Goal: Task Accomplishment & Management: Use online tool/utility

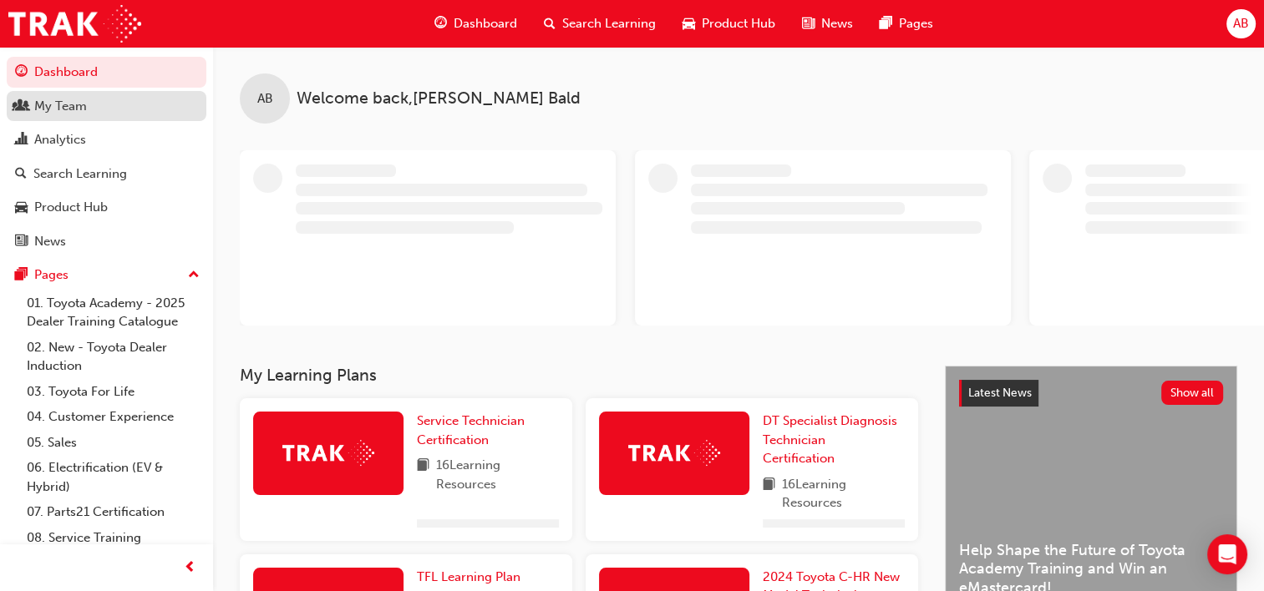
click at [57, 107] on div "My Team" at bounding box center [60, 106] width 53 height 19
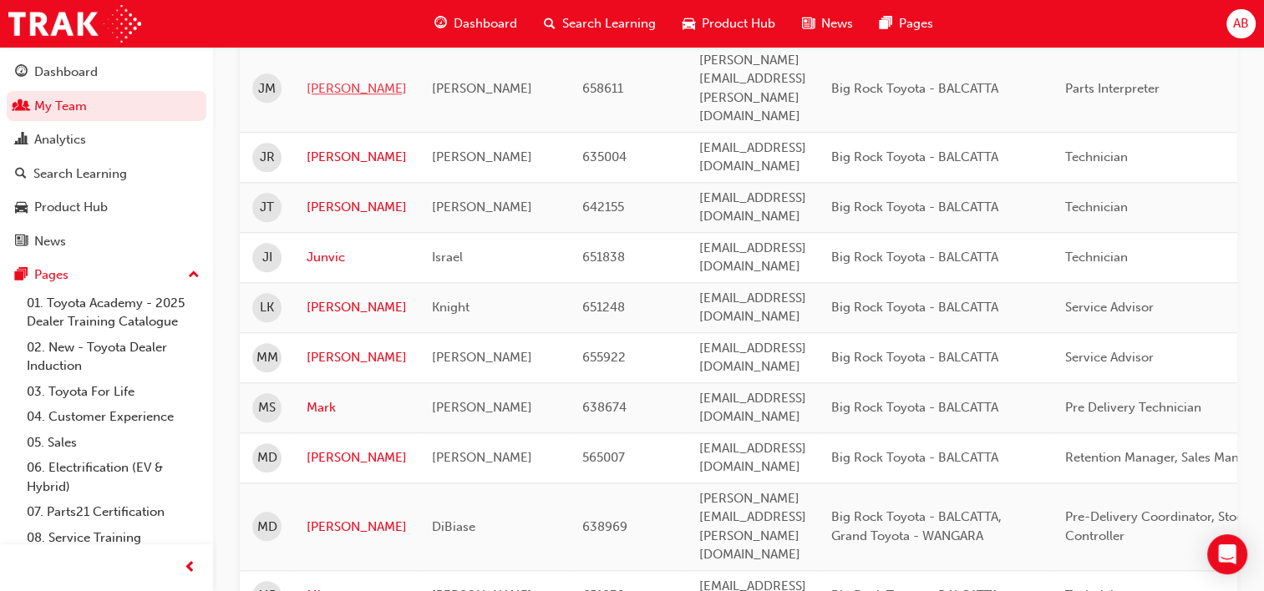
scroll to position [1671, 0]
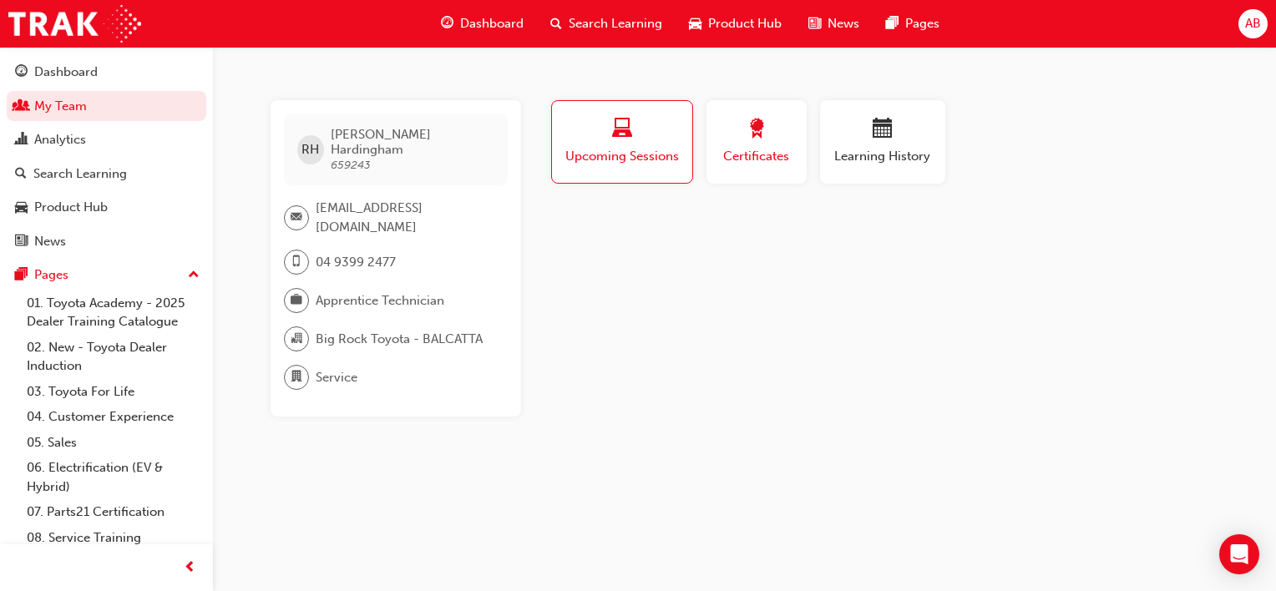
click at [745, 145] on div "Certificates" at bounding box center [756, 143] width 75 height 48
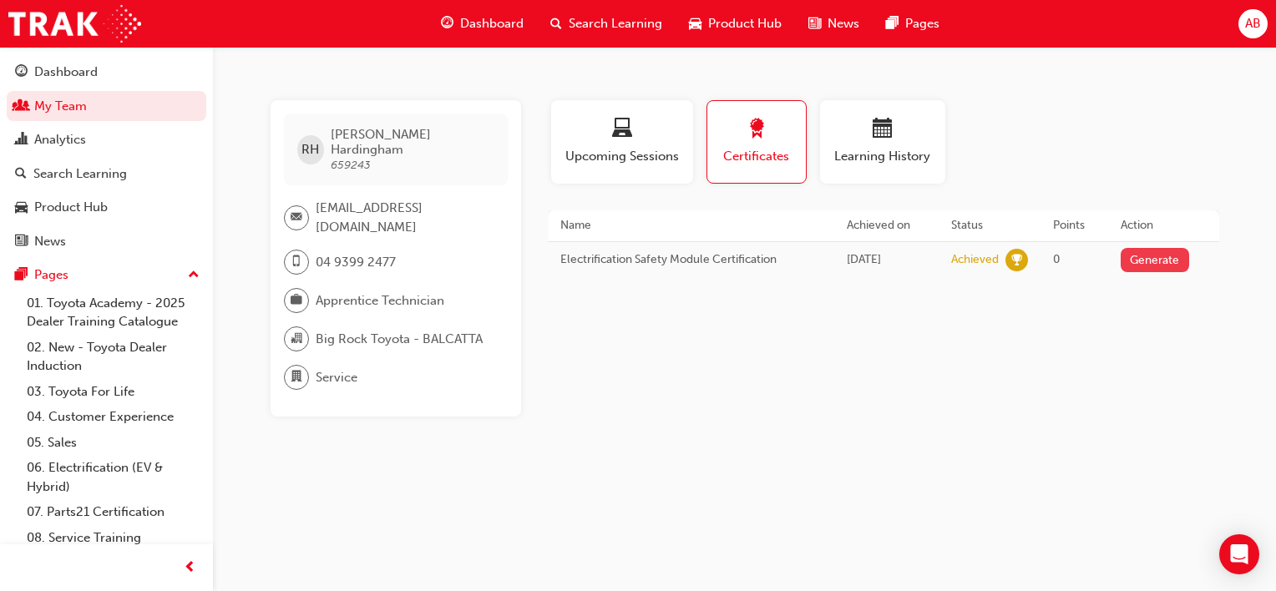
click at [1177, 260] on button "Generate" at bounding box center [1155, 260] width 68 height 24
click at [1136, 257] on link "Download PDF" at bounding box center [1151, 258] width 77 height 14
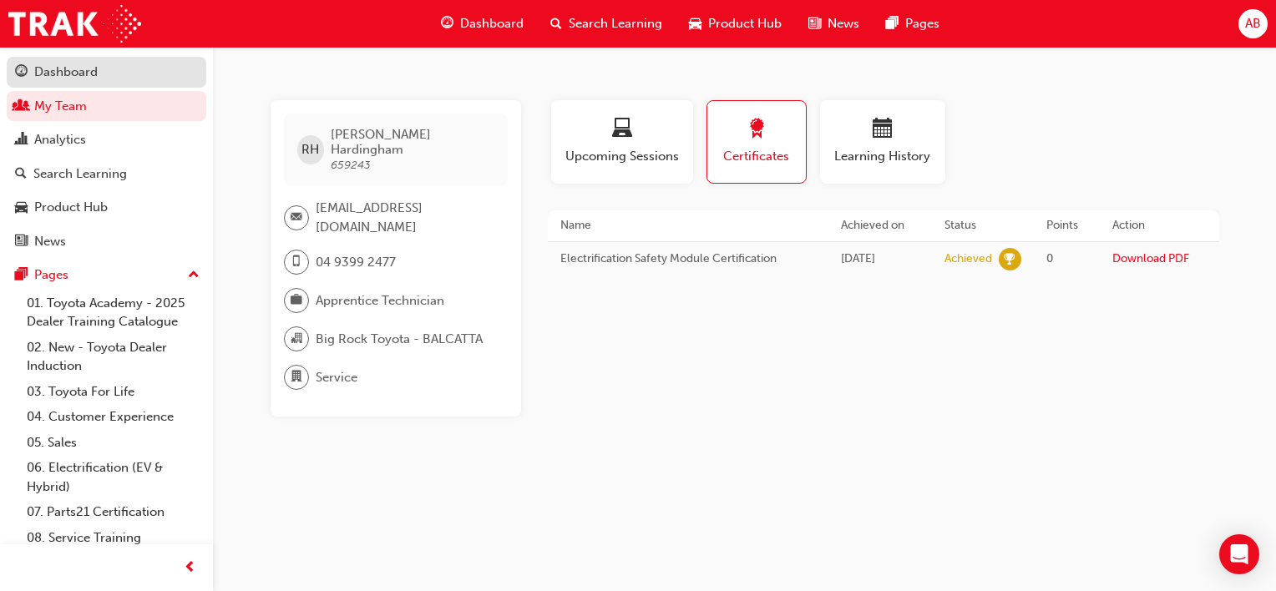
click at [75, 74] on div "Dashboard" at bounding box center [65, 72] width 63 height 19
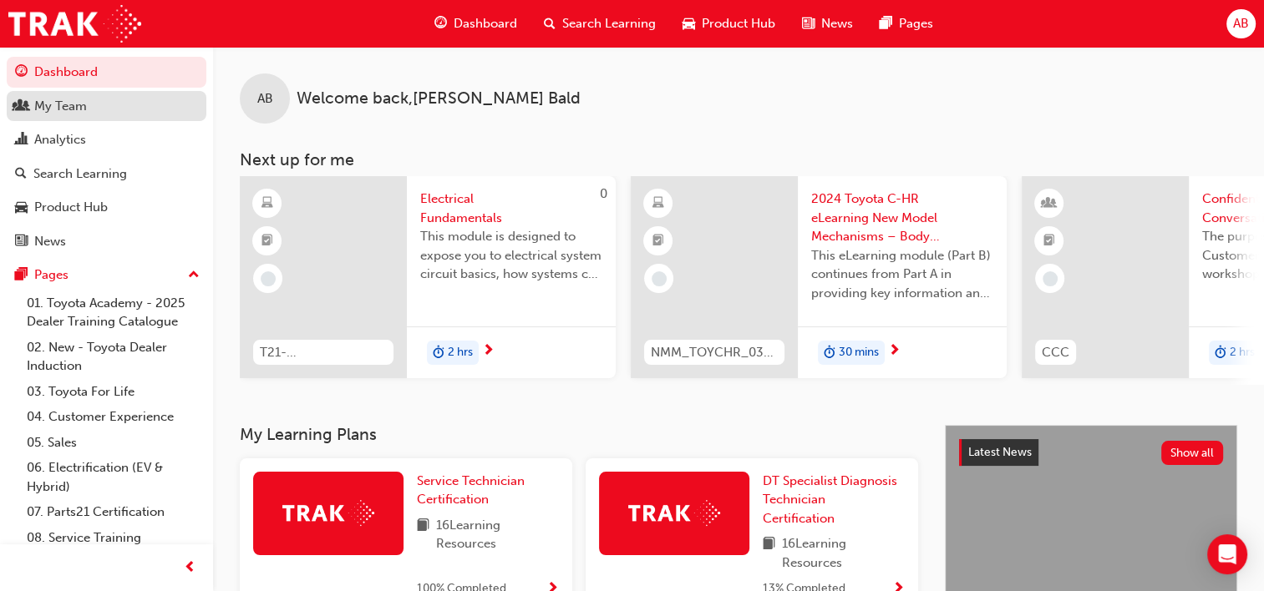
click at [63, 99] on div "My Team" at bounding box center [60, 106] width 53 height 19
